Goal: Download file/media

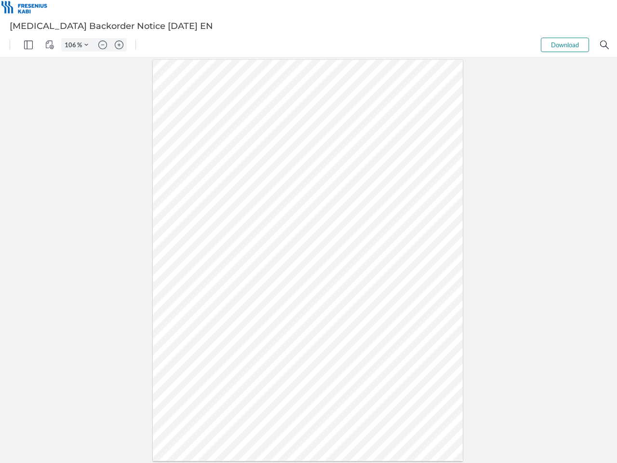
click at [28, 45] on img "Panel" at bounding box center [28, 45] width 9 height 9
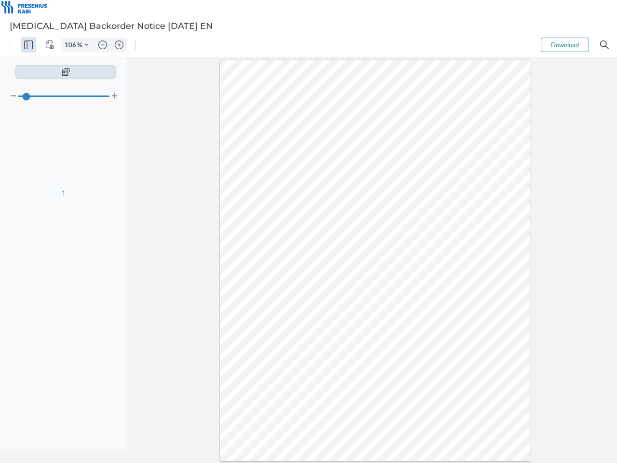
click at [50, 45] on img "View Controls" at bounding box center [49, 45] width 9 height 9
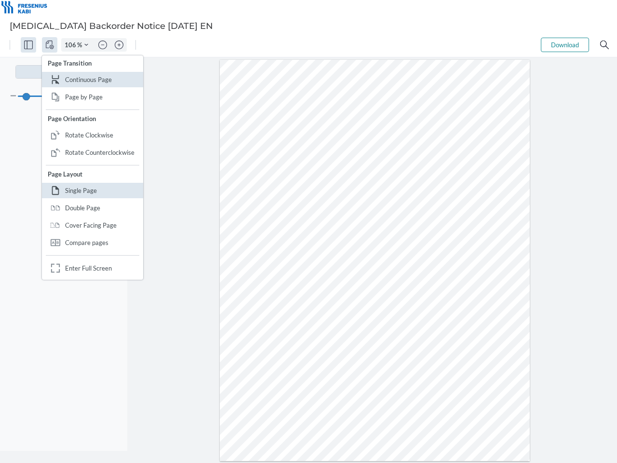
click at [72, 45] on input "106" at bounding box center [69, 45] width 15 height 9
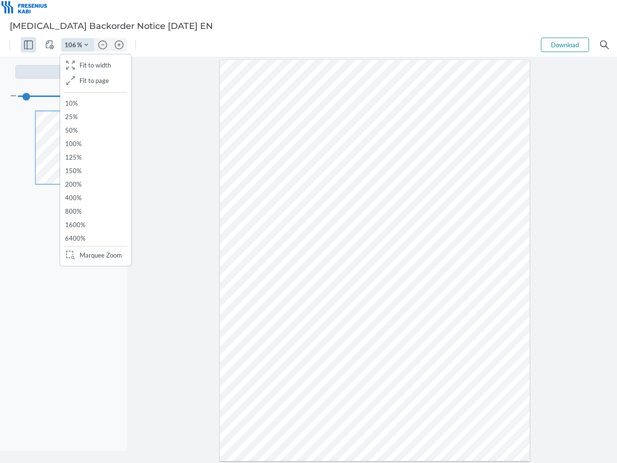
click at [86, 45] on img "Zoom Controls" at bounding box center [86, 45] width 4 height 4
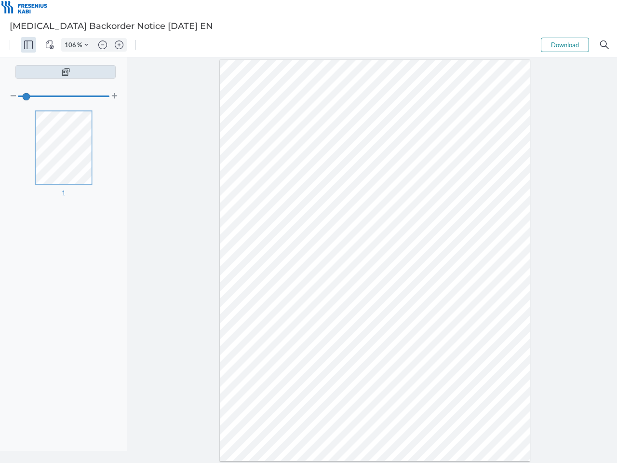
click at [103, 45] on img "Zoom out" at bounding box center [102, 45] width 9 height 9
click at [119, 45] on img "Zoom in" at bounding box center [119, 45] width 9 height 9
type input "106"
click at [565, 45] on button "Download" at bounding box center [565, 45] width 48 height 14
click at [605, 45] on img "Search" at bounding box center [604, 45] width 9 height 9
